Goal: Task Accomplishment & Management: Complete application form

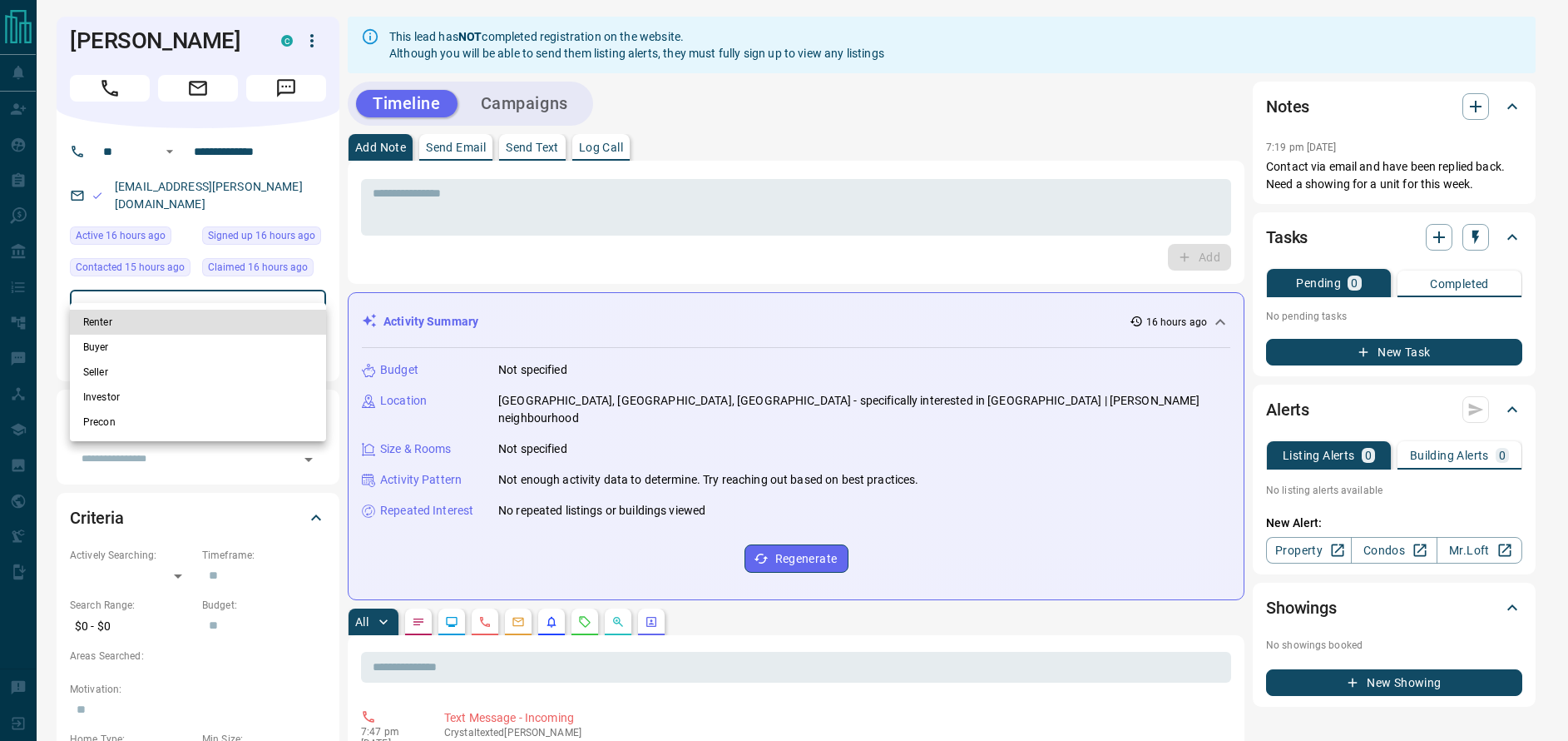
click at [167, 326] on li "Renter" at bounding box center [198, 322] width 256 height 25
type input "**********"
click at [55, 229] on div at bounding box center [784, 370] width 1568 height 741
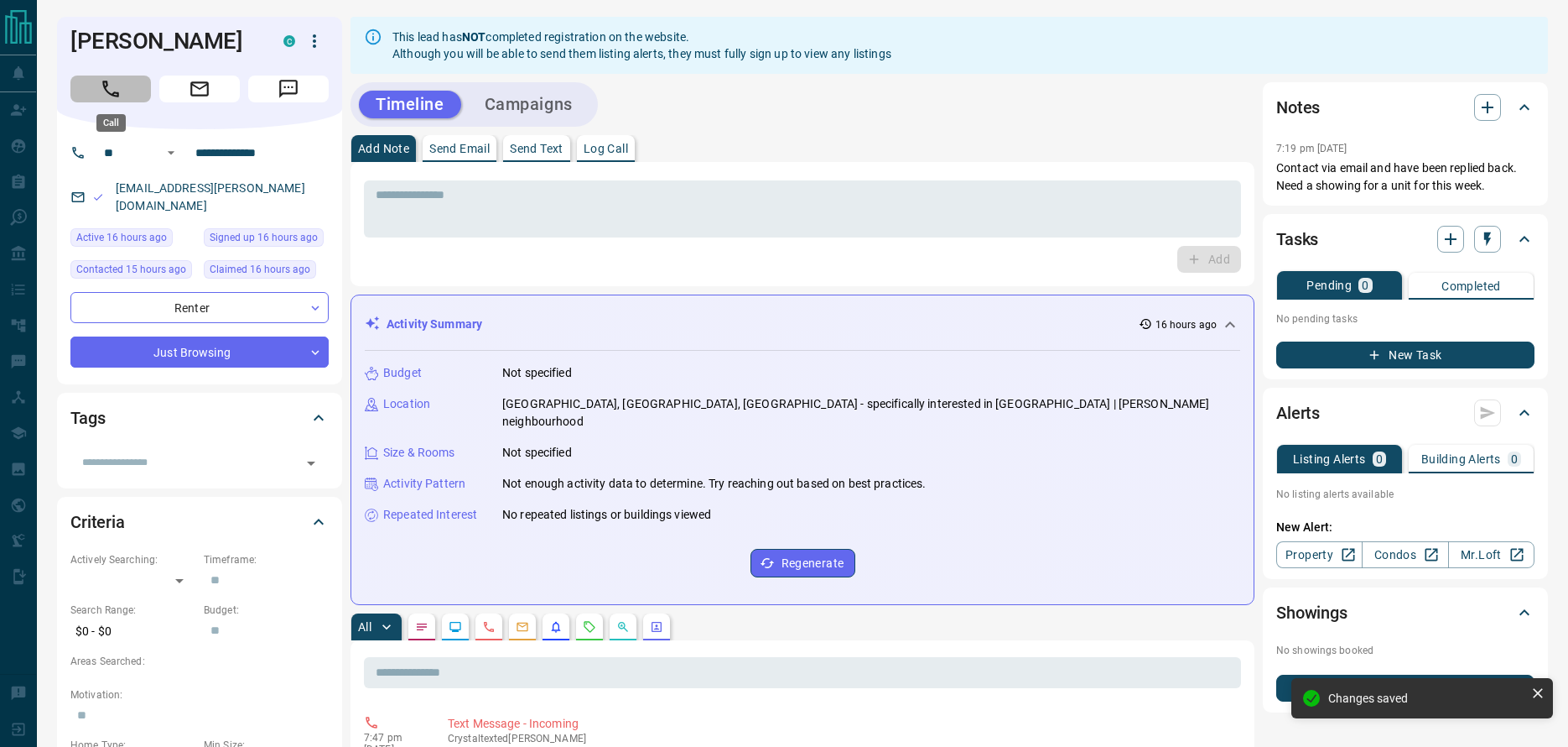
click at [110, 93] on icon "Call" at bounding box center [110, 88] width 17 height 17
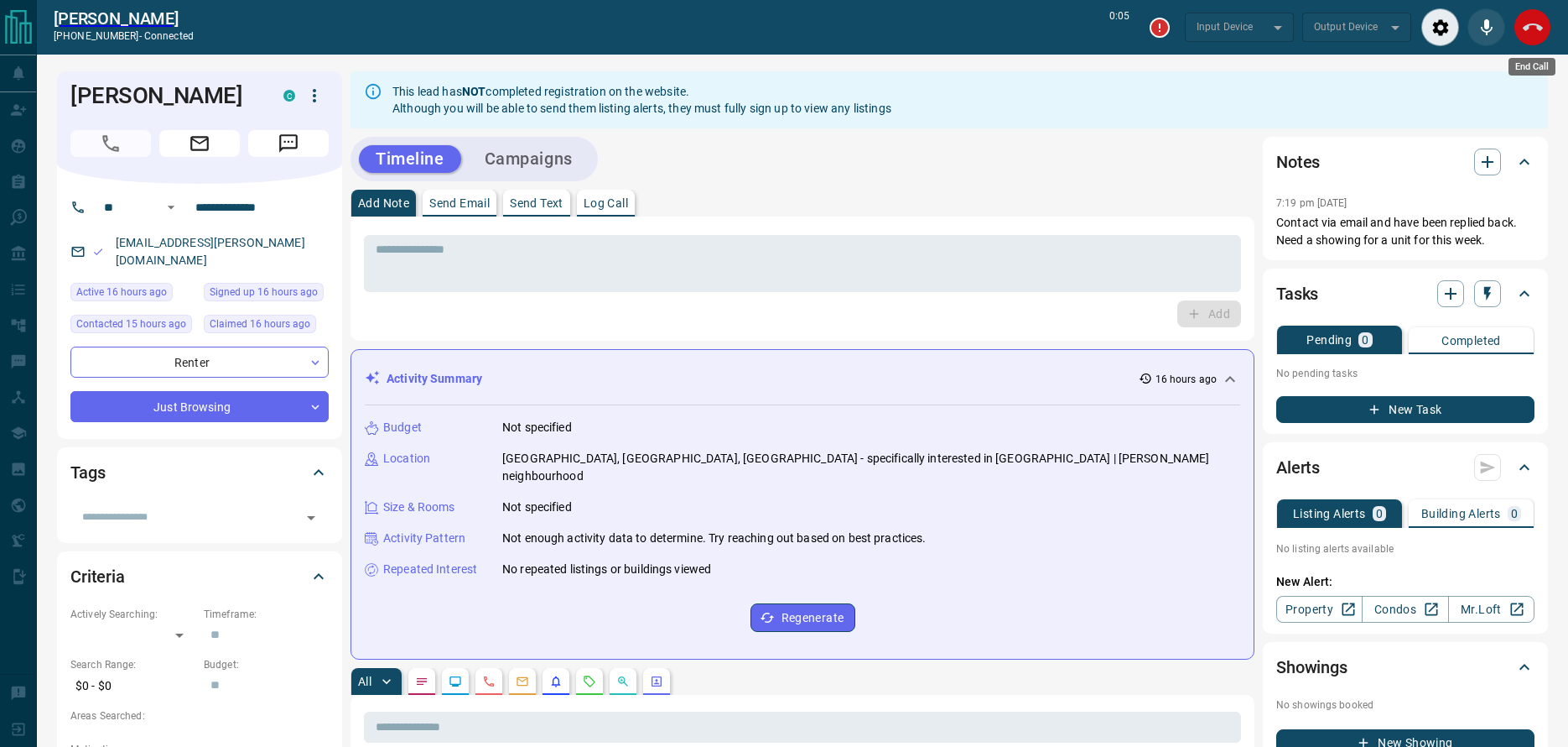
click at [1536, 31] on icon "End Call" at bounding box center [1532, 27] width 20 height 20
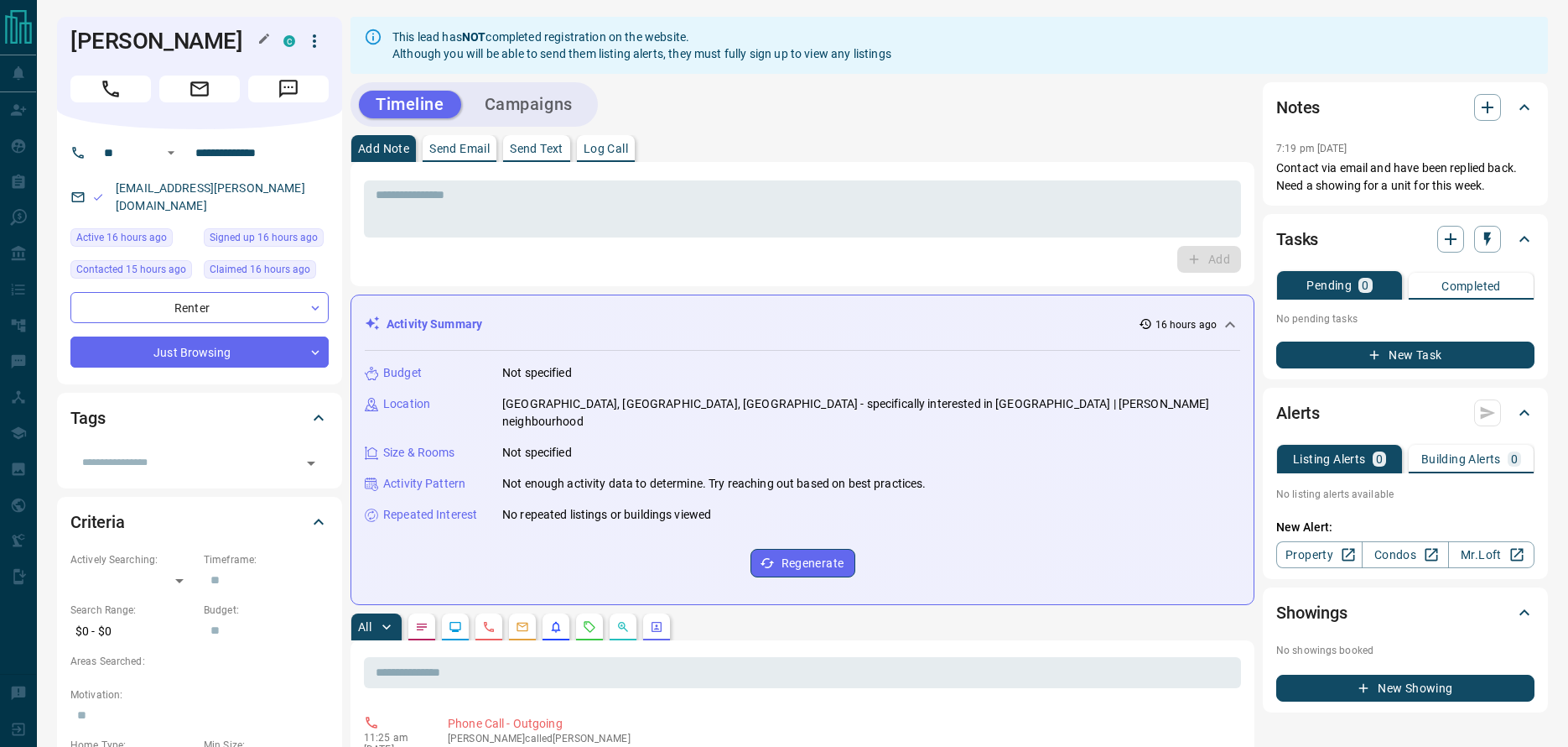
drag, startPoint x: 77, startPoint y: 38, endPoint x: 222, endPoint y: 35, distance: 145.0
click at [222, 35] on h1 "[PERSON_NAME]" at bounding box center [164, 41] width 187 height 27
copy h1 "[PERSON_NAME]"
click at [1075, 111] on div "Timeline Campaigns" at bounding box center [802, 104] width 903 height 45
click at [1481, 107] on icon "button" at bounding box center [1487, 107] width 20 height 20
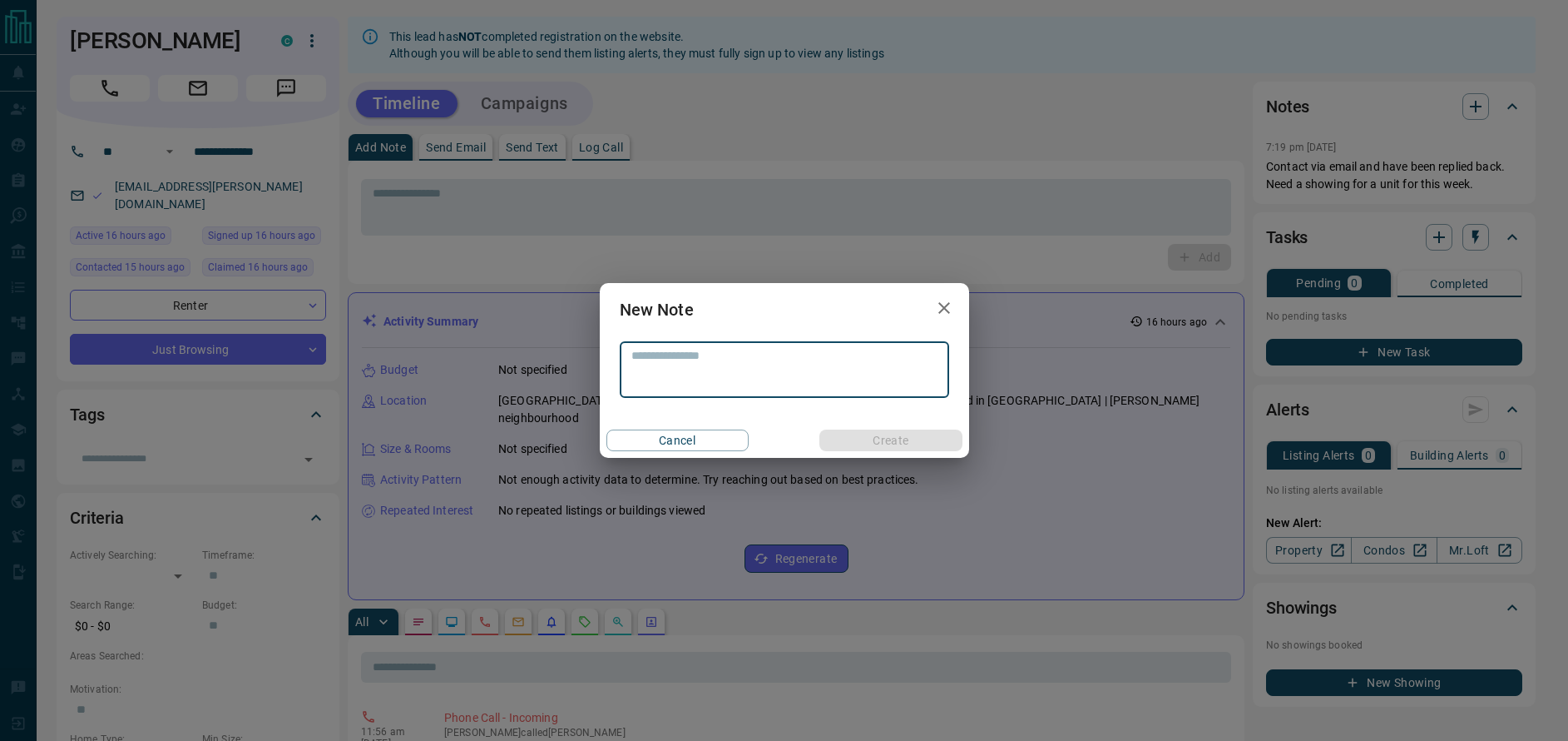
click at [828, 358] on textarea at bounding box center [785, 370] width 306 height 42
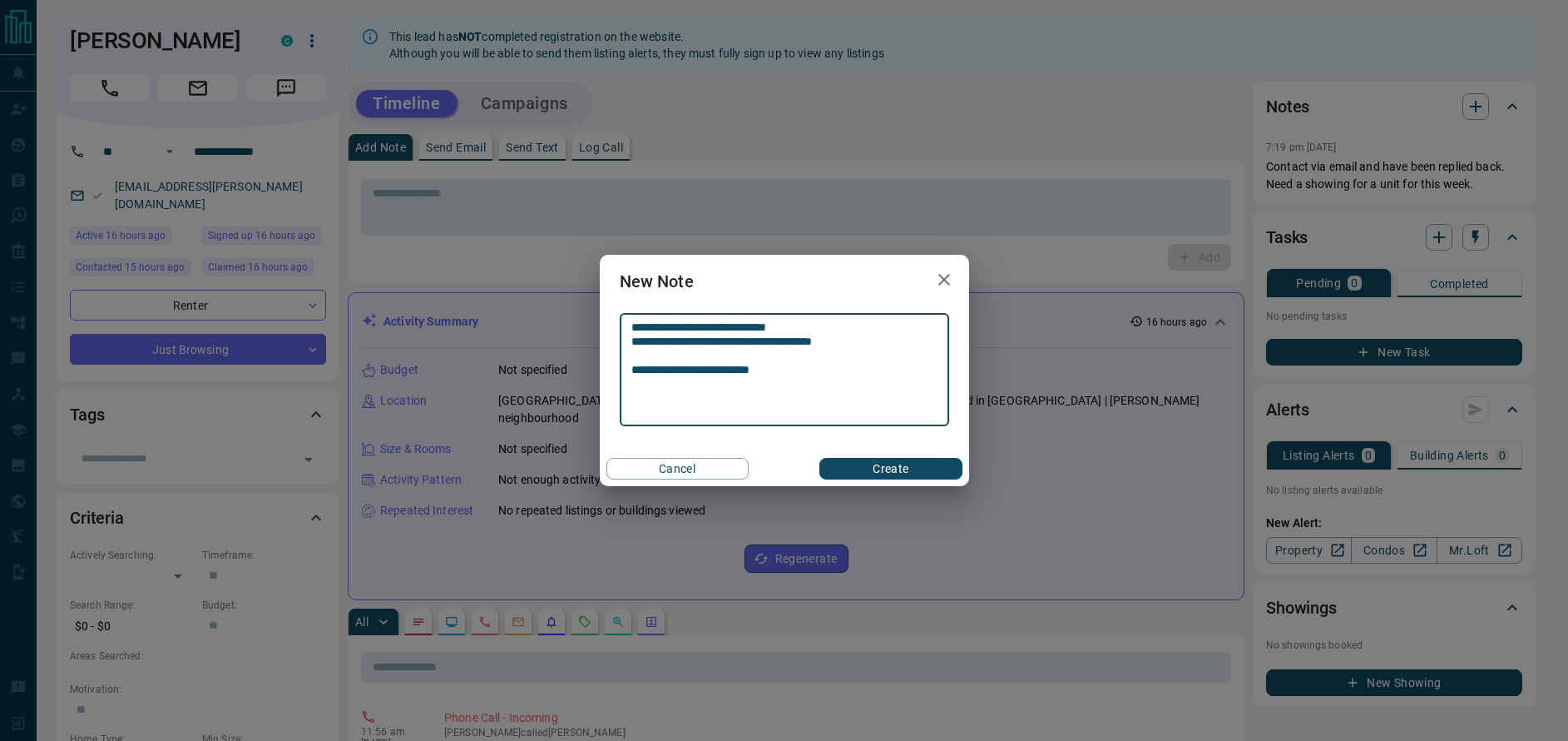
type textarea "**********"
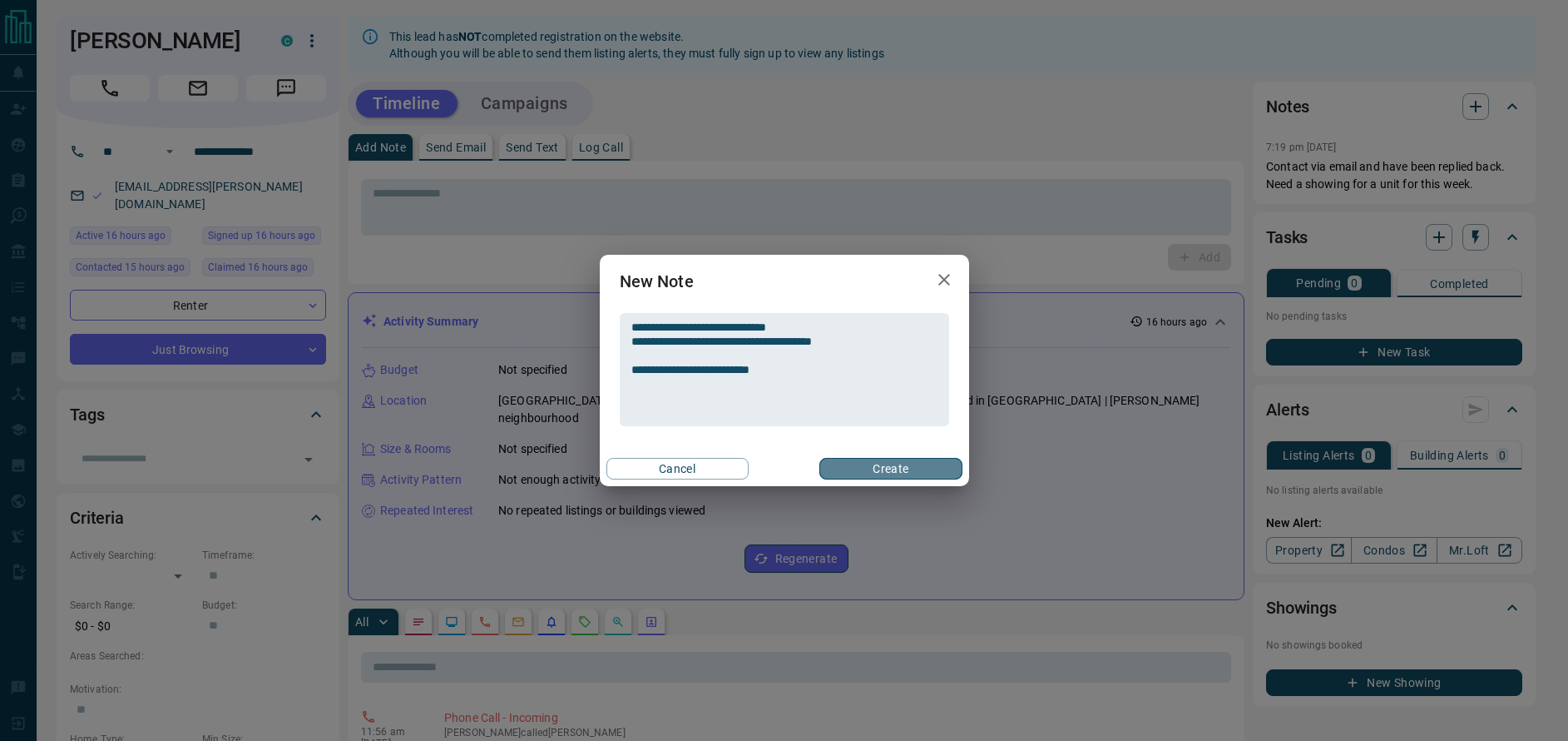
click at [909, 461] on button "Create" at bounding box center [890, 468] width 142 height 22
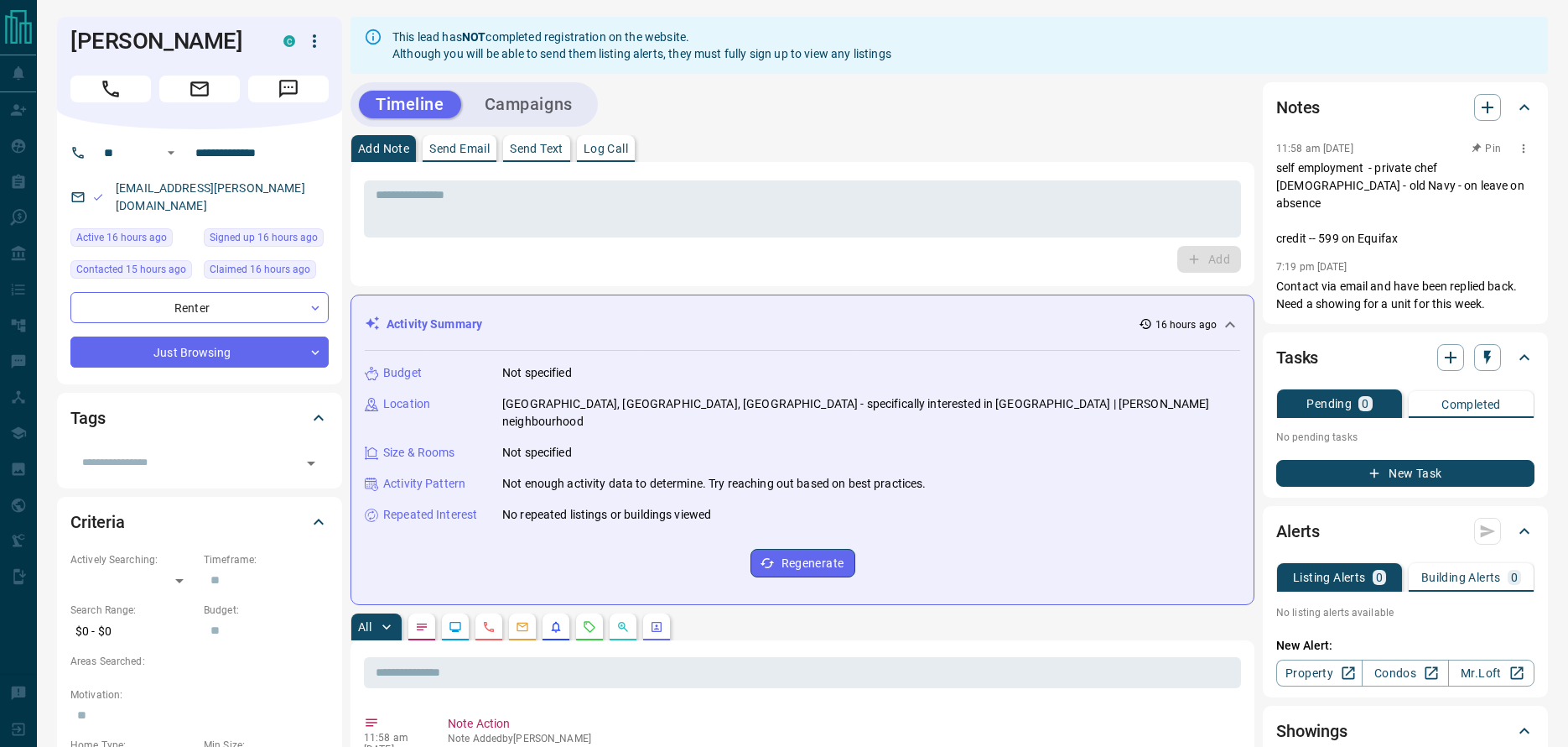
click at [1524, 149] on icon "button" at bounding box center [1523, 147] width 13 height 13
click at [1520, 173] on li "Edit" at bounding box center [1497, 178] width 74 height 25
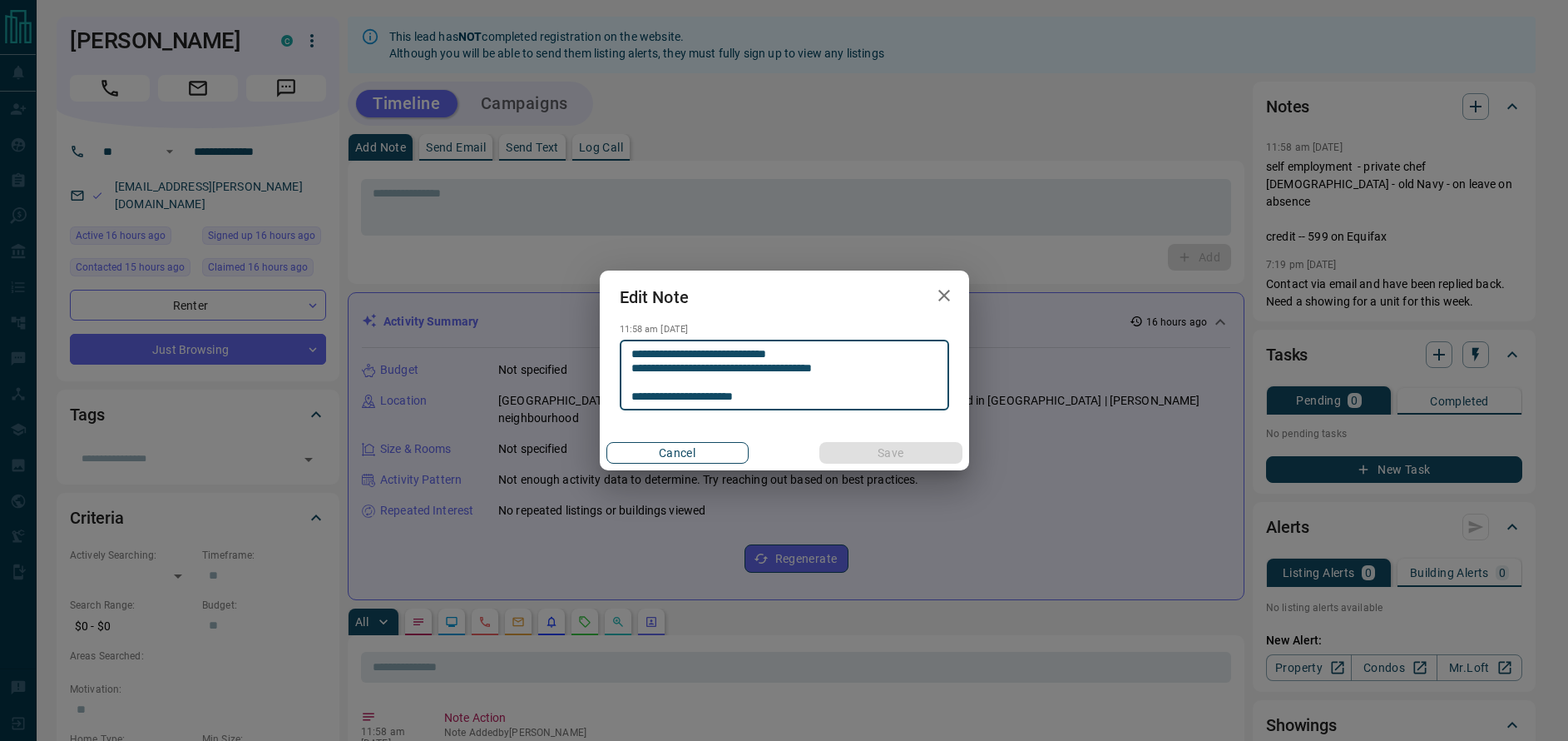
click at [677, 458] on button "Cancel" at bounding box center [678, 453] width 142 height 22
